Goal: Task Accomplishment & Management: Manage account settings

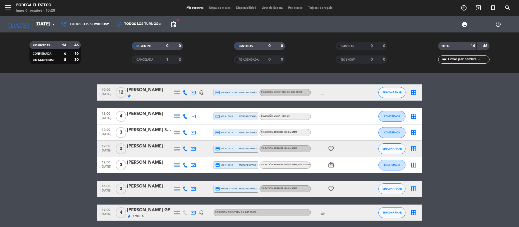
drag, startPoint x: 148, startPoint y: 186, endPoint x: 96, endPoint y: 63, distance: 132.7
click at [70, 75] on div "10:00 [DATE] [PERSON_NAME] star headset_mic credit_card master * 7359 mercadopa…" at bounding box center [259, 150] width 519 height 154
click at [170, 24] on span "pending_actions" at bounding box center [173, 24] width 11 height 11
click at [171, 26] on span "pending_actions" at bounding box center [173, 24] width 6 height 6
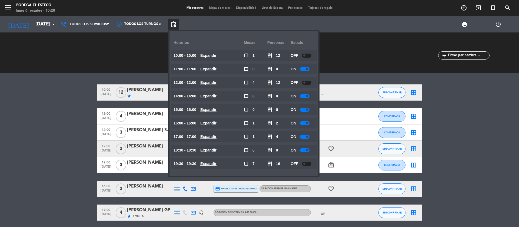
click at [88, 138] on bookings-row "10:00 [DATE] [PERSON_NAME] star headset_mic credit_card master * 7359 mercadopa…" at bounding box center [259, 212] width 519 height 257
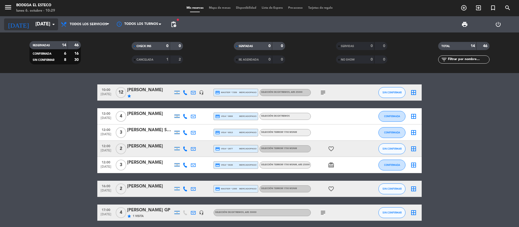
click at [42, 20] on input "[DATE]" at bounding box center [64, 24] width 63 height 11
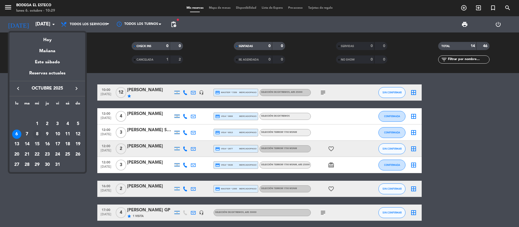
click at [37, 133] on div "8" at bounding box center [36, 133] width 9 height 9
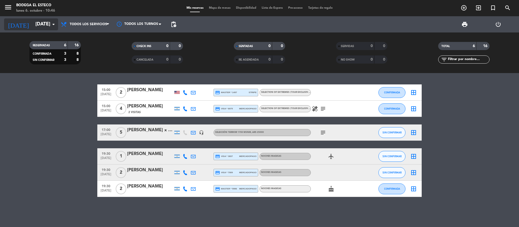
click at [37, 22] on input "[DATE]" at bounding box center [64, 24] width 63 height 11
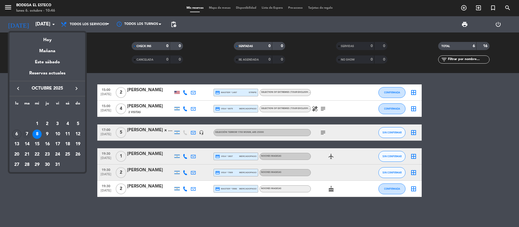
click at [26, 132] on div "7" at bounding box center [26, 133] width 9 height 9
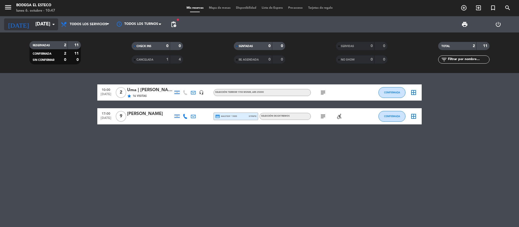
click at [41, 18] on div "[DATE] [DATE] arrow_drop_down" at bounding box center [31, 24] width 54 height 12
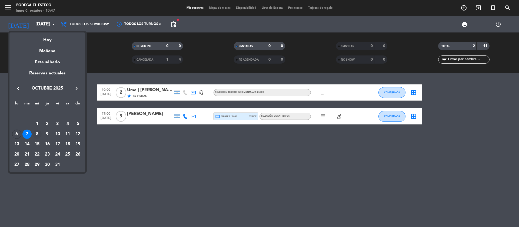
click at [38, 133] on div "8" at bounding box center [36, 133] width 9 height 9
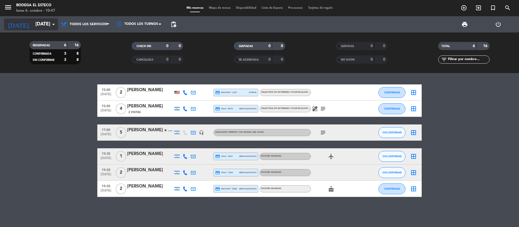
click at [33, 20] on input "[DATE]" at bounding box center [64, 24] width 63 height 11
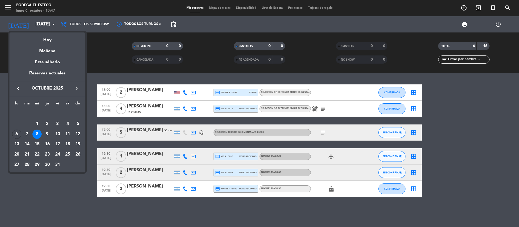
click at [177, 26] on div at bounding box center [259, 113] width 519 height 227
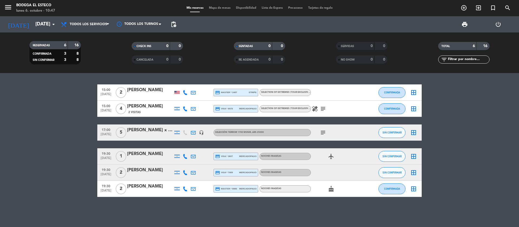
click at [177, 26] on span "pending_actions" at bounding box center [173, 24] width 11 height 11
click at [172, 22] on span "pending_actions" at bounding box center [173, 24] width 6 height 6
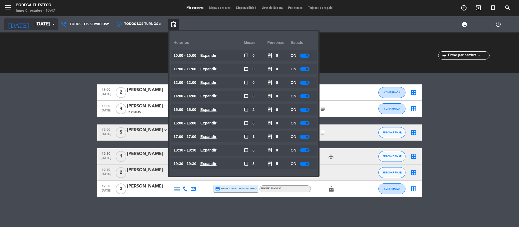
click at [39, 19] on input "[DATE]" at bounding box center [64, 24] width 63 height 11
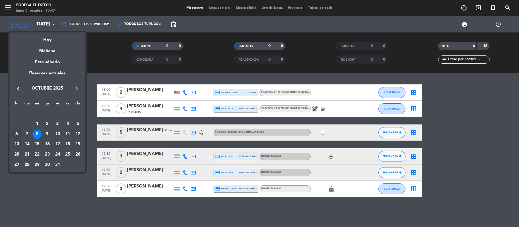
click at [19, 130] on div "6" at bounding box center [16, 133] width 9 height 9
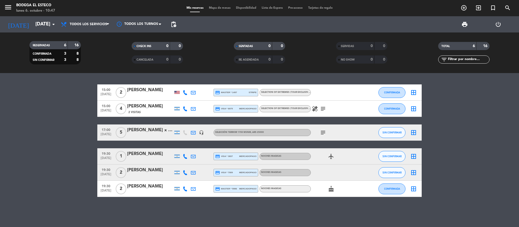
type input "[DATE]"
